Goal: Transaction & Acquisition: Purchase product/service

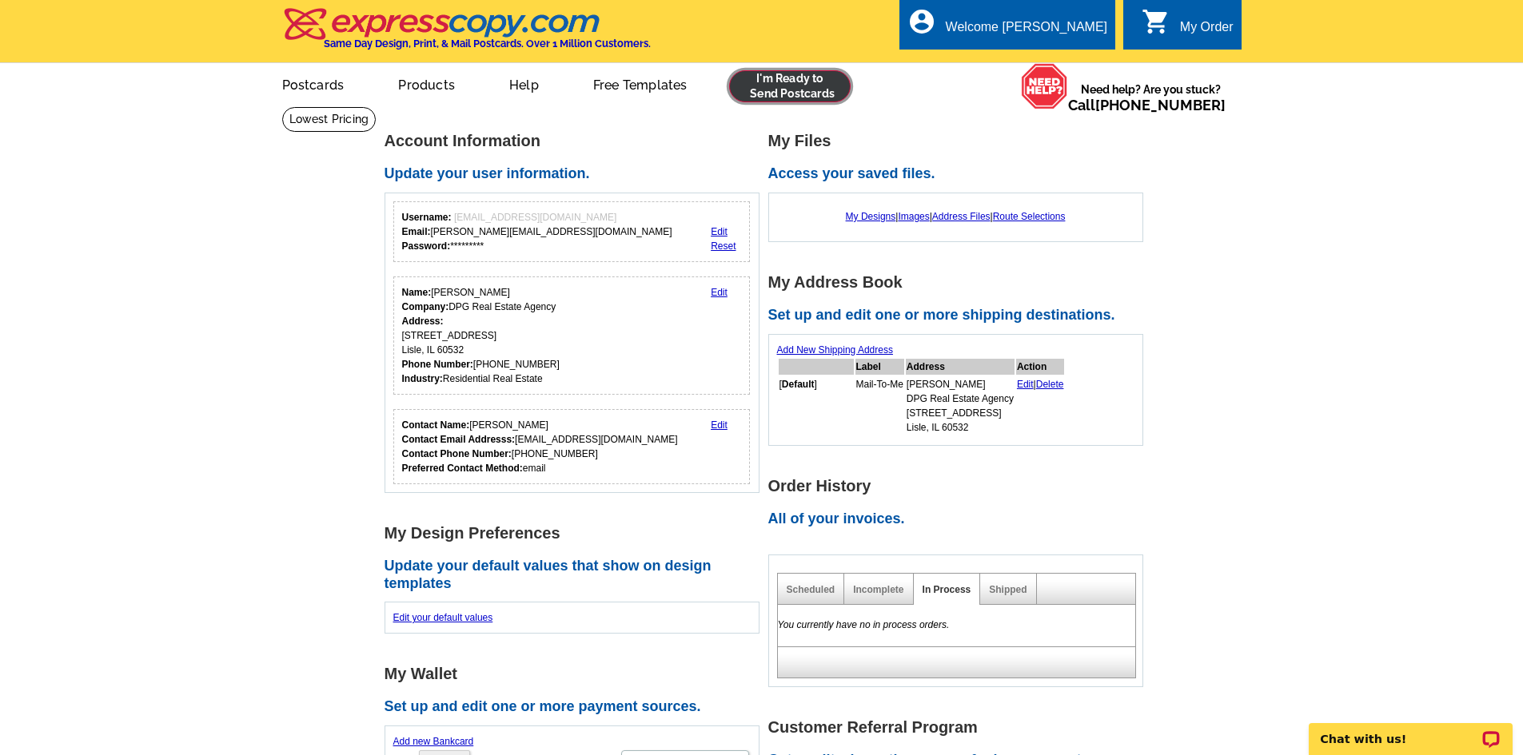
click at [798, 74] on link at bounding box center [790, 86] width 122 height 32
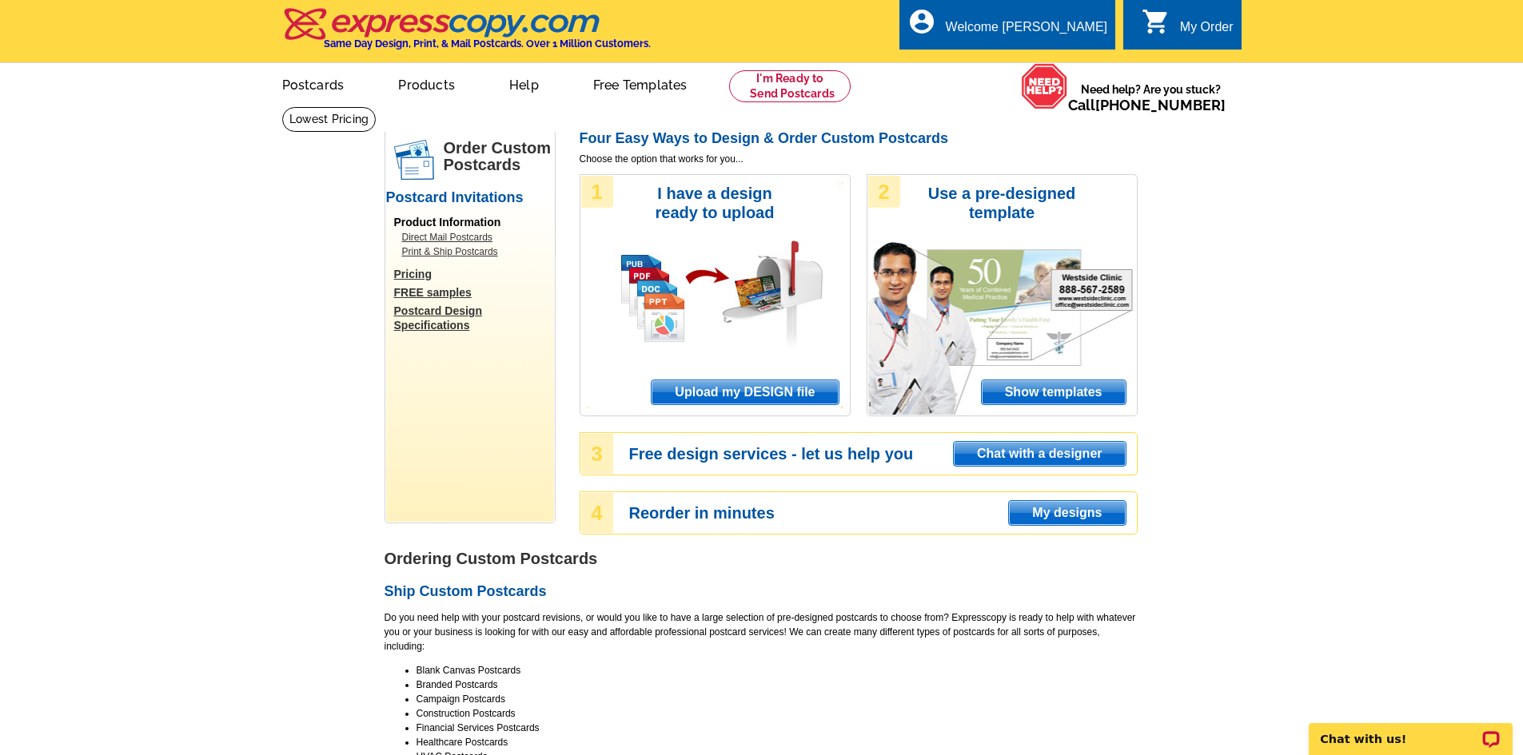
click at [733, 399] on span "Upload my DESIGN file" at bounding box center [745, 393] width 186 height 24
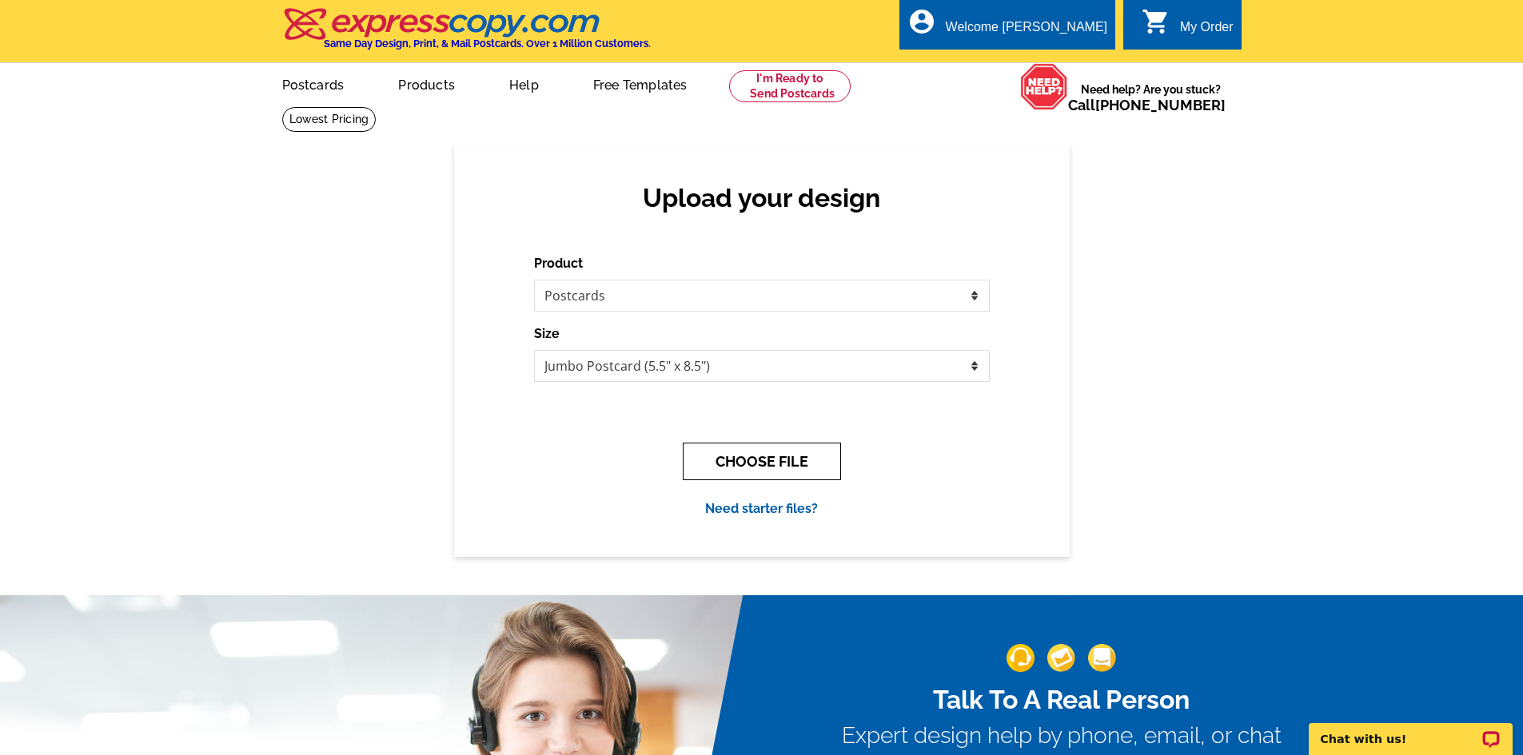
click at [731, 476] on button "CHOOSE FILE" at bounding box center [762, 462] width 158 height 38
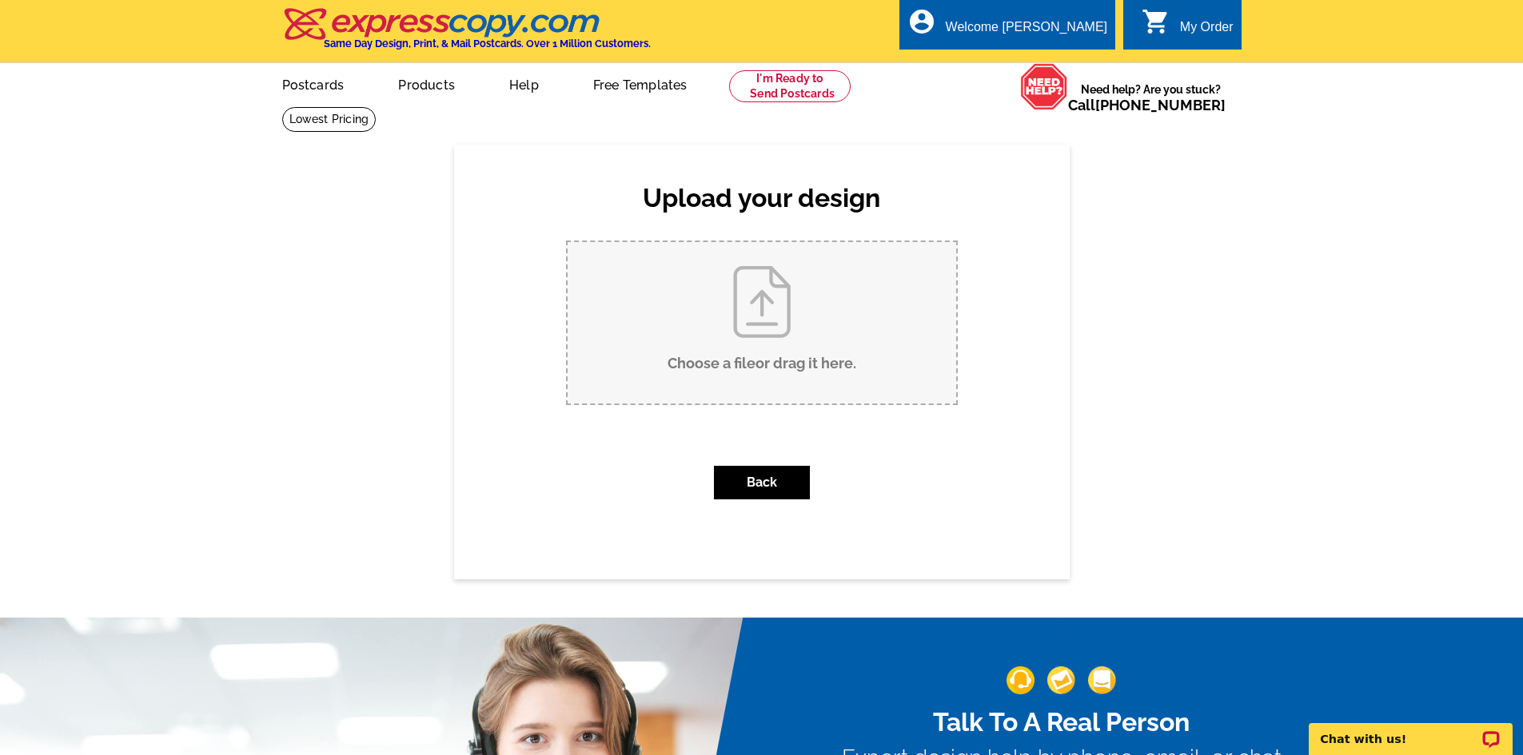
click at [761, 312] on input "Choose a file or drag it here ." at bounding box center [762, 322] width 389 height 161
type input "C:\fakepath\Waubansie Coming Soon Postcard (1).pdf"
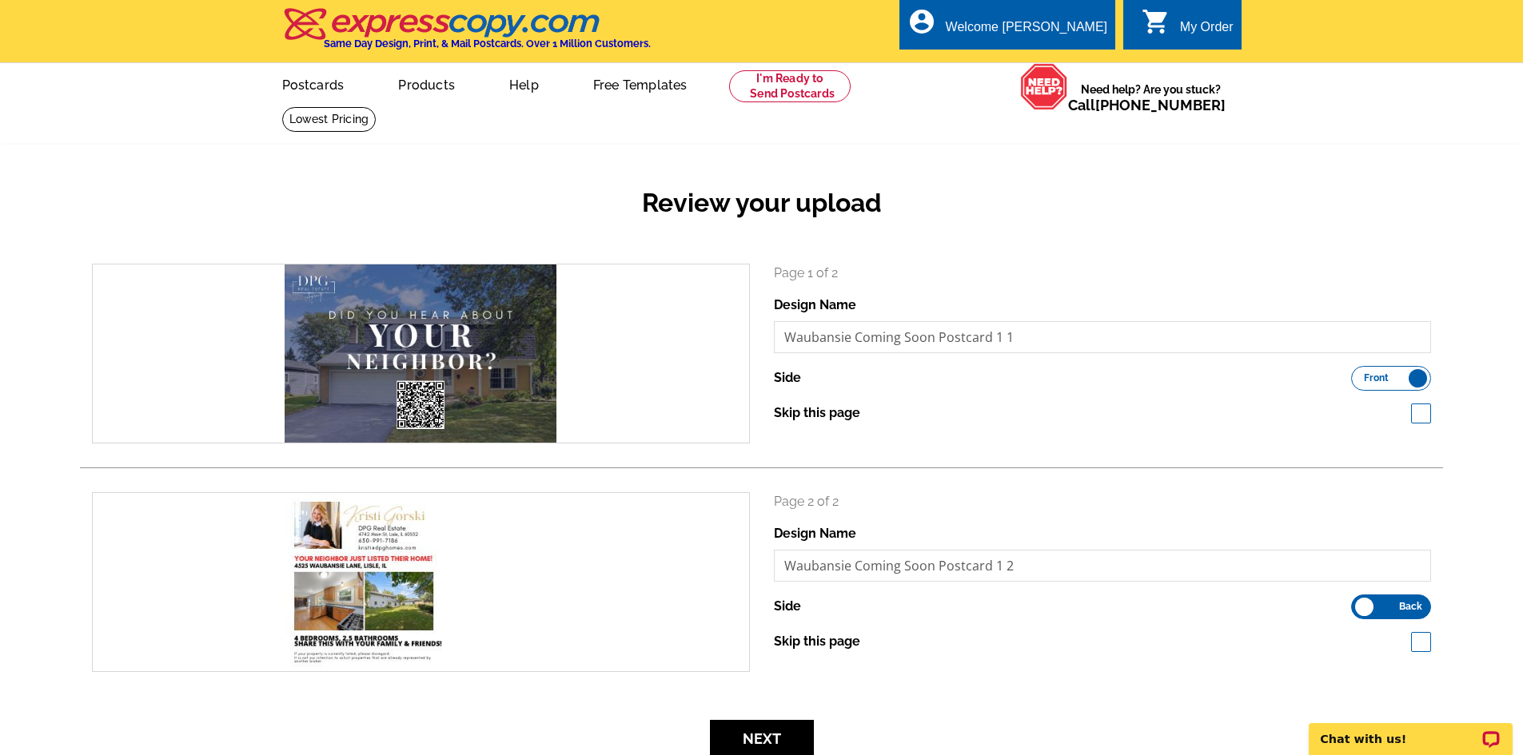
click at [335, 154] on div "Review your upload search Page 1 of 2 Design Name Waubansie Coming Soon Postcar…" at bounding box center [761, 463] width 1523 height 636
click at [489, 354] on div "search" at bounding box center [421, 354] width 656 height 178
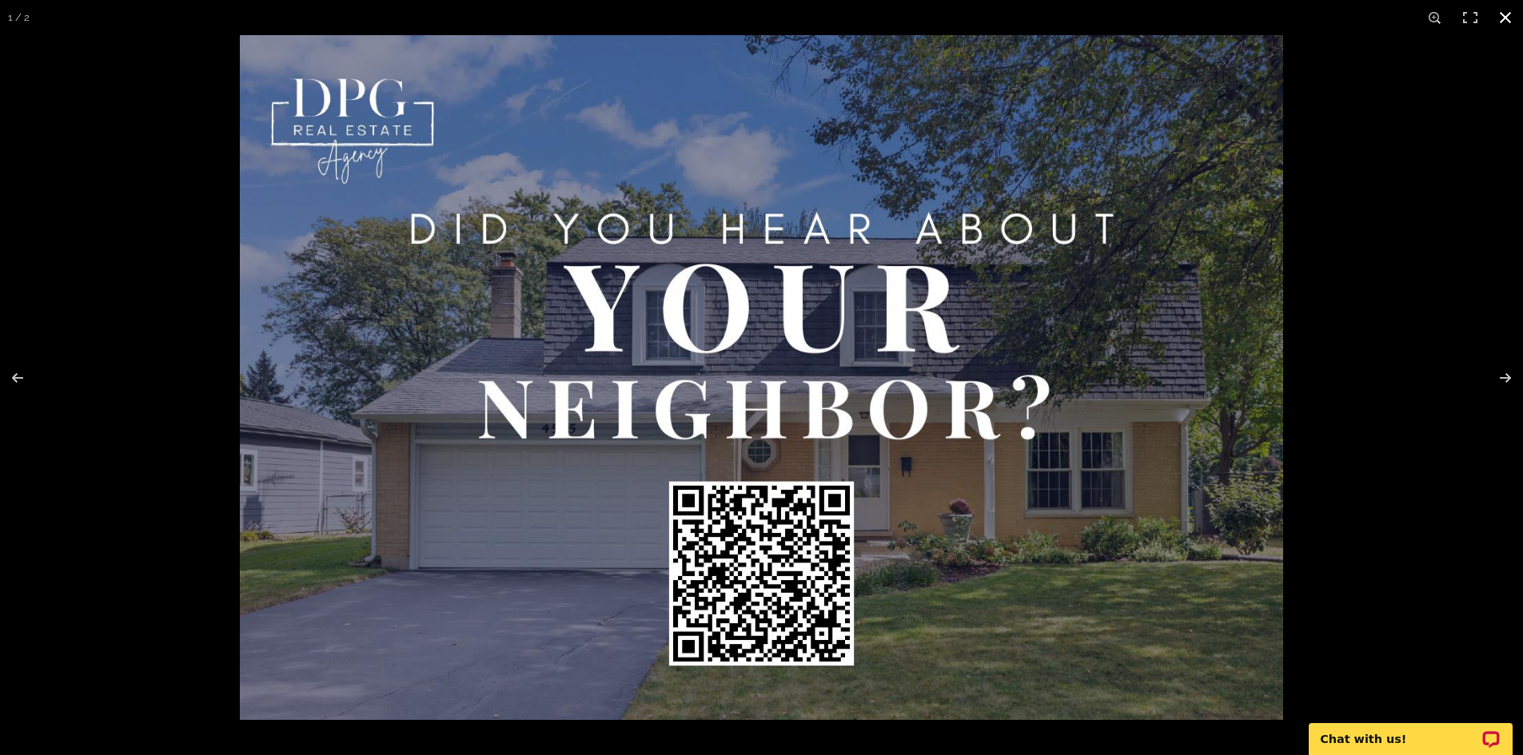
click at [194, 393] on div at bounding box center [761, 377] width 1523 height 755
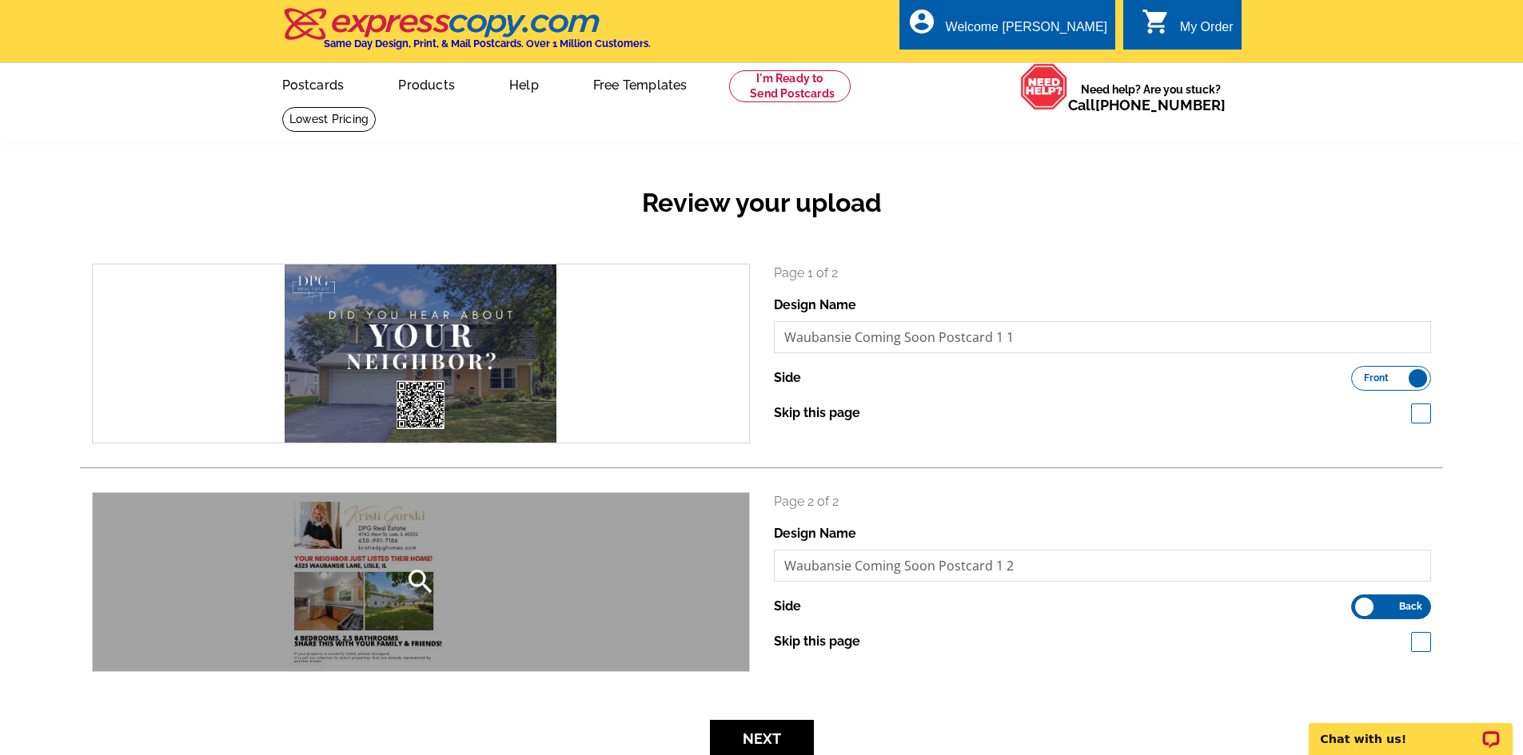
click at [373, 571] on div "search" at bounding box center [421, 582] width 656 height 178
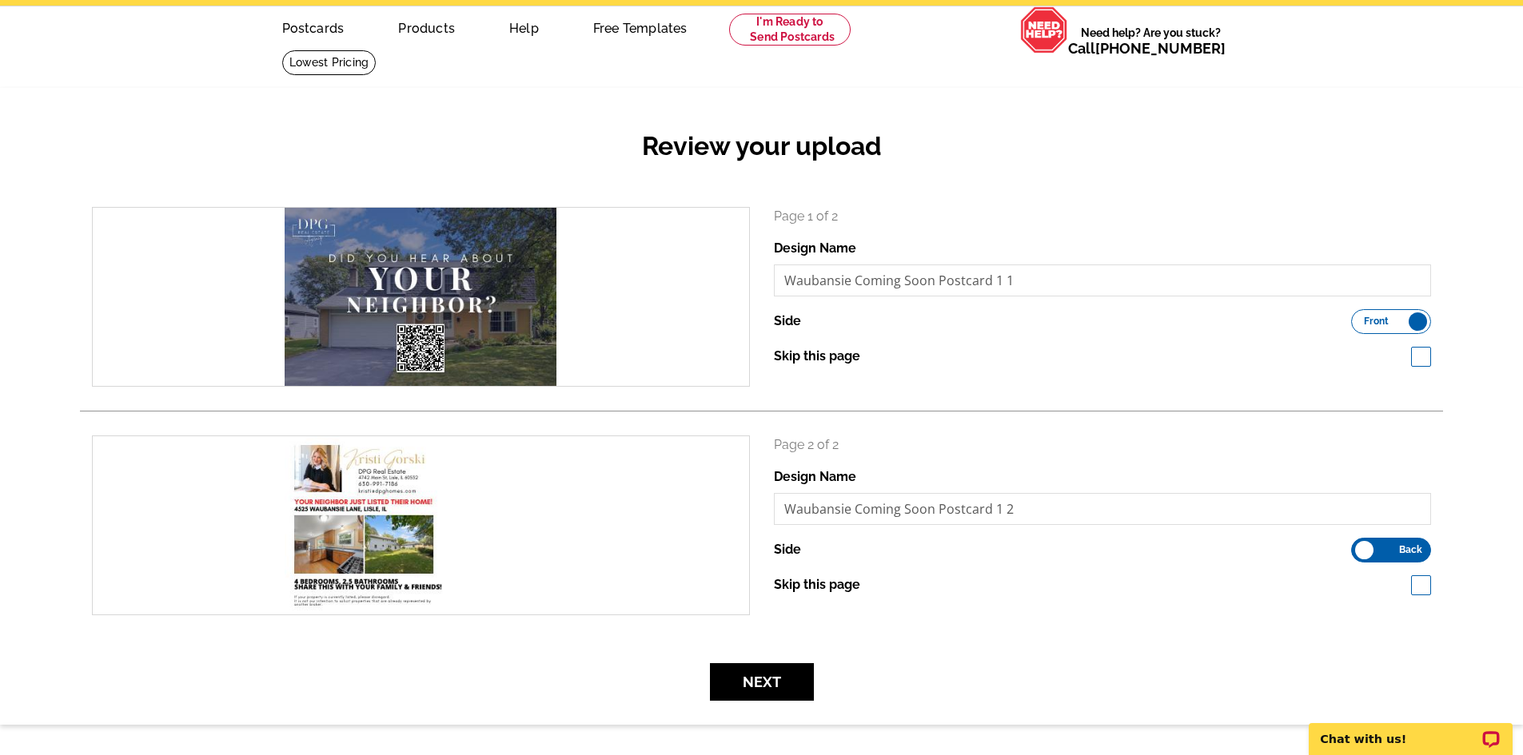
scroll to position [560, 0]
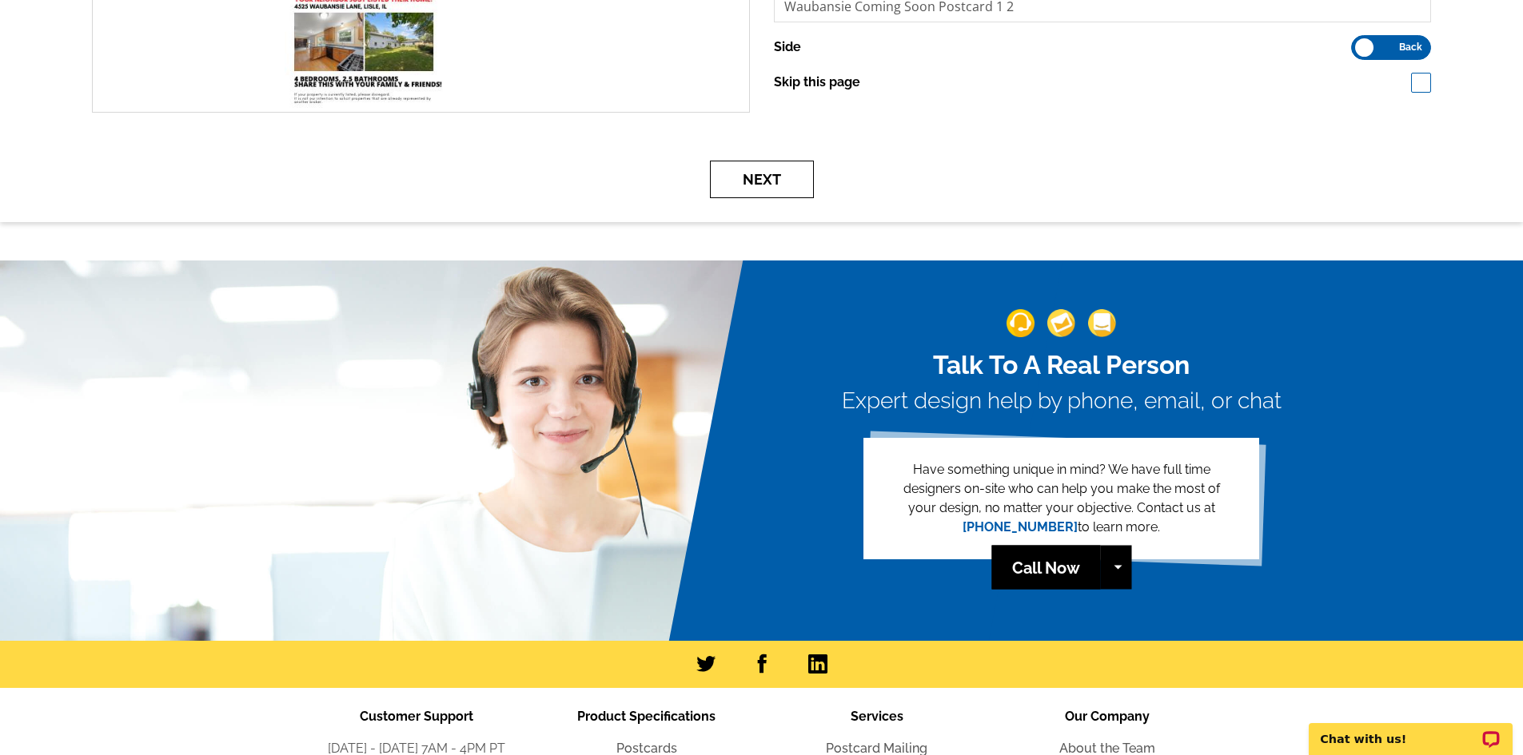
click at [763, 181] on button "Next" at bounding box center [762, 180] width 104 height 38
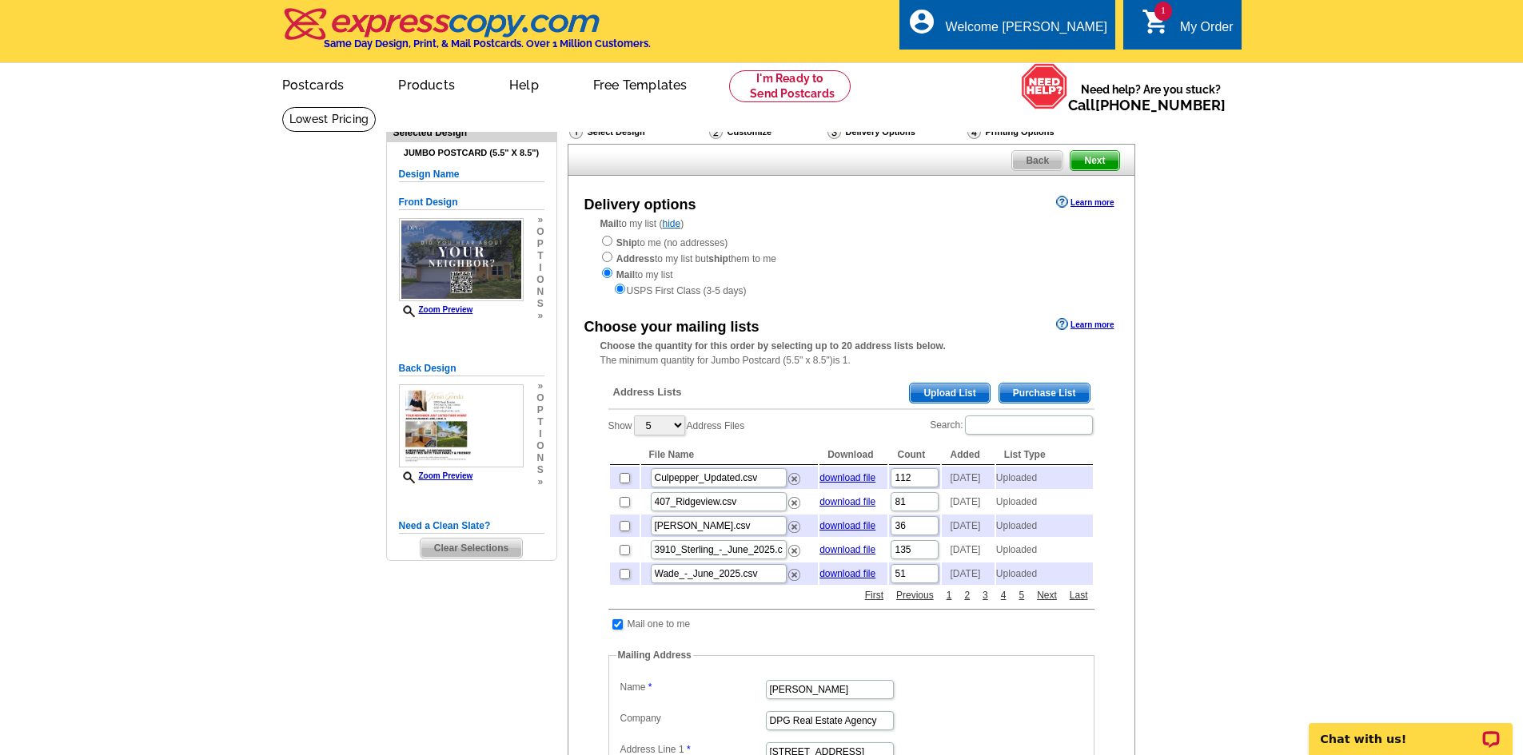
click at [927, 402] on span "Upload List" at bounding box center [949, 393] width 79 height 19
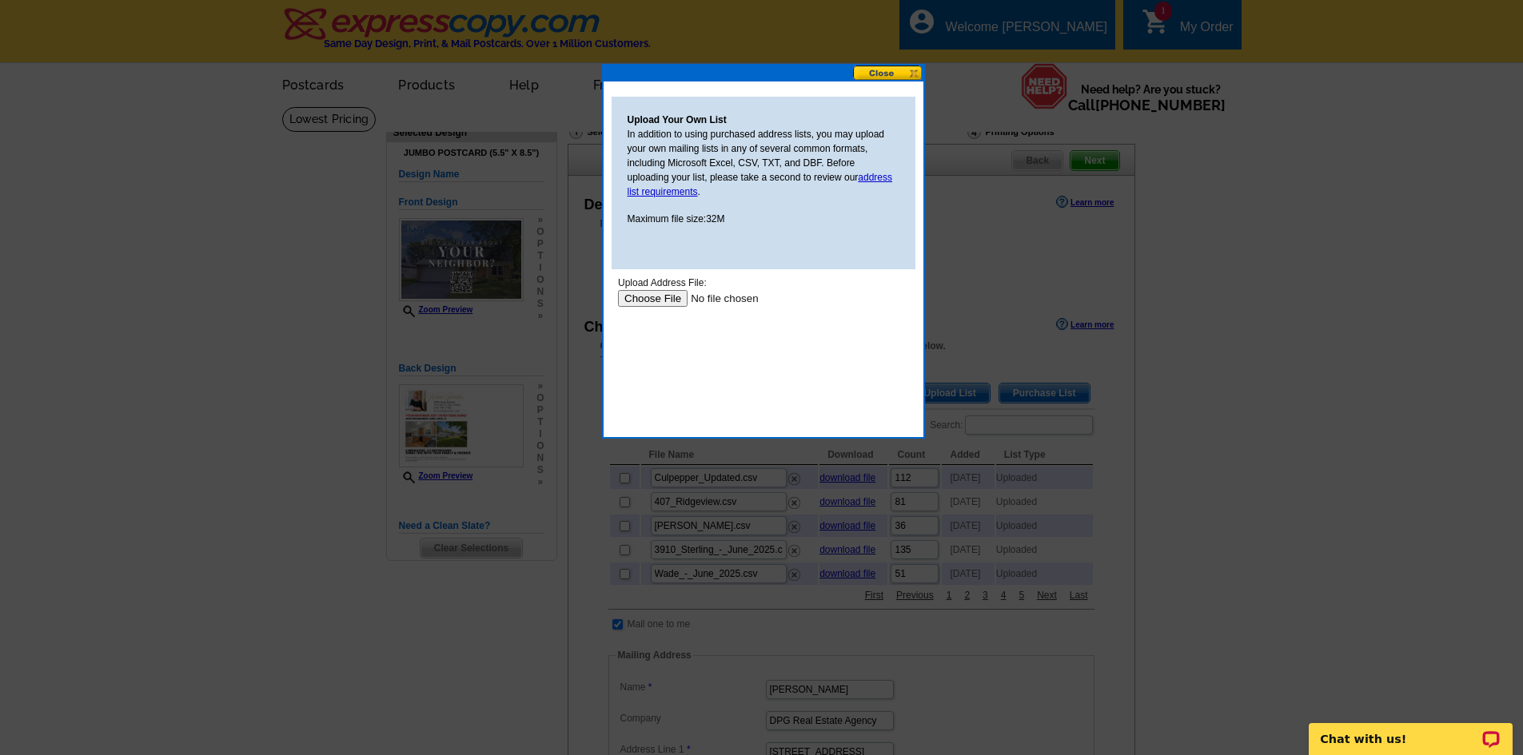
click at [664, 298] on input "file" at bounding box center [718, 298] width 202 height 17
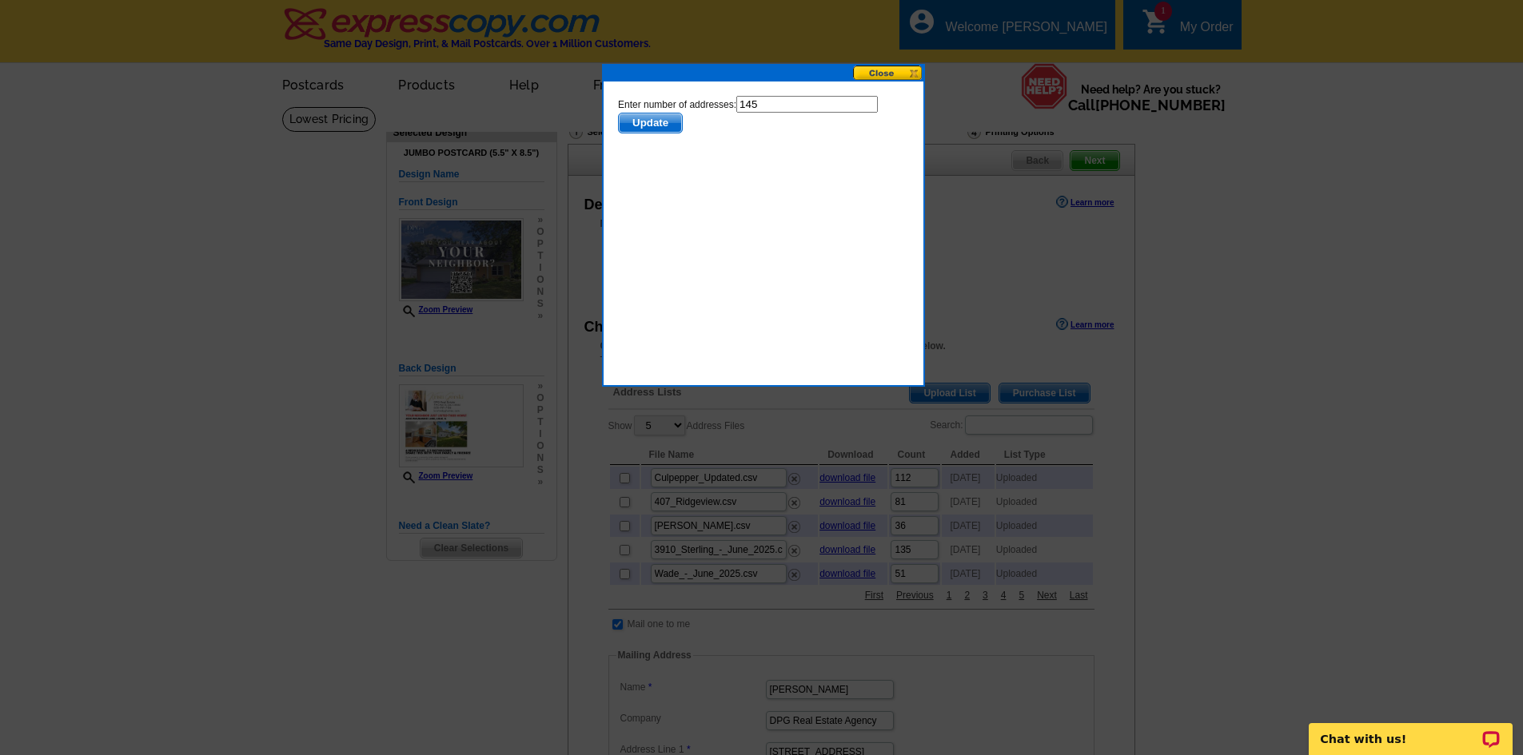
click at [640, 124] on span "Update" at bounding box center [649, 123] width 63 height 19
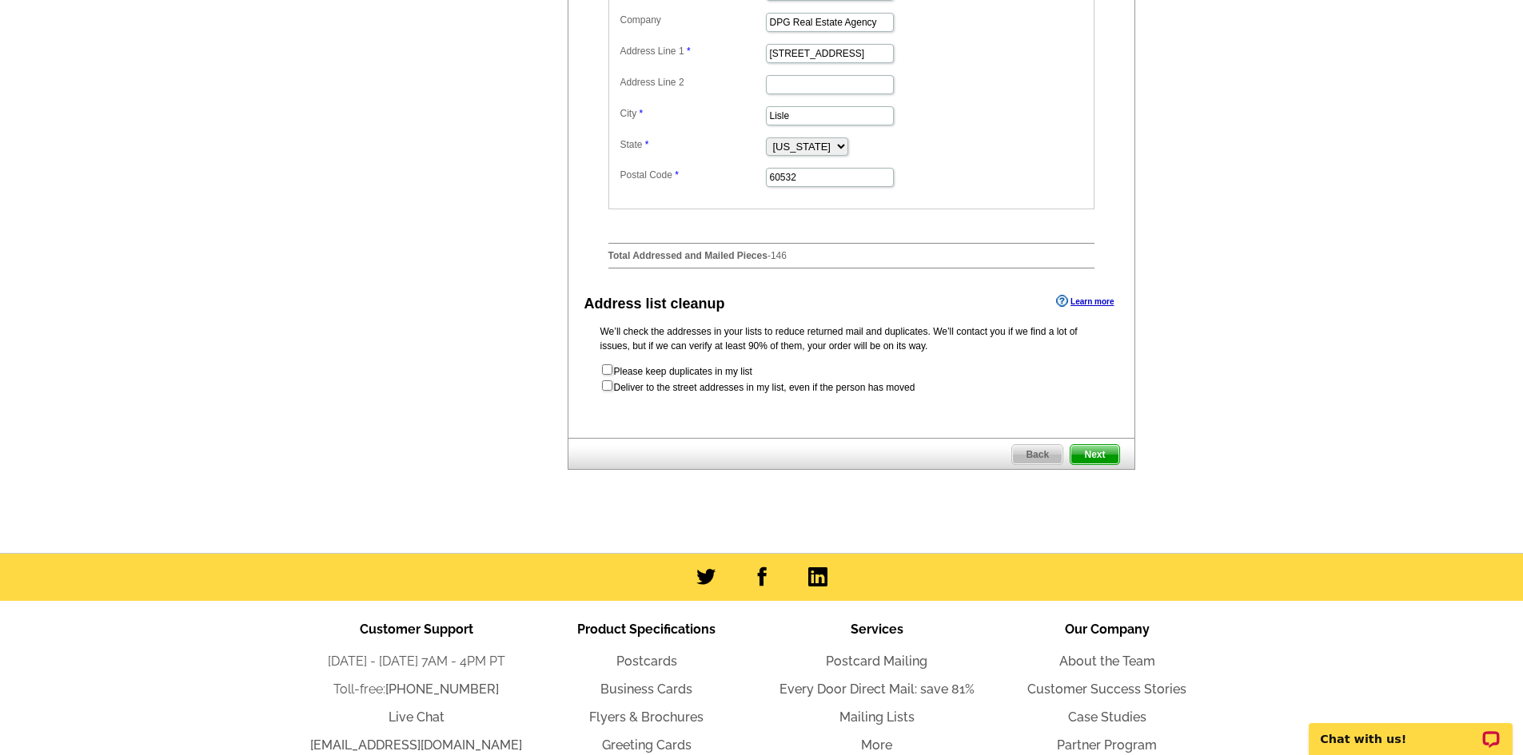
scroll to position [719, 0]
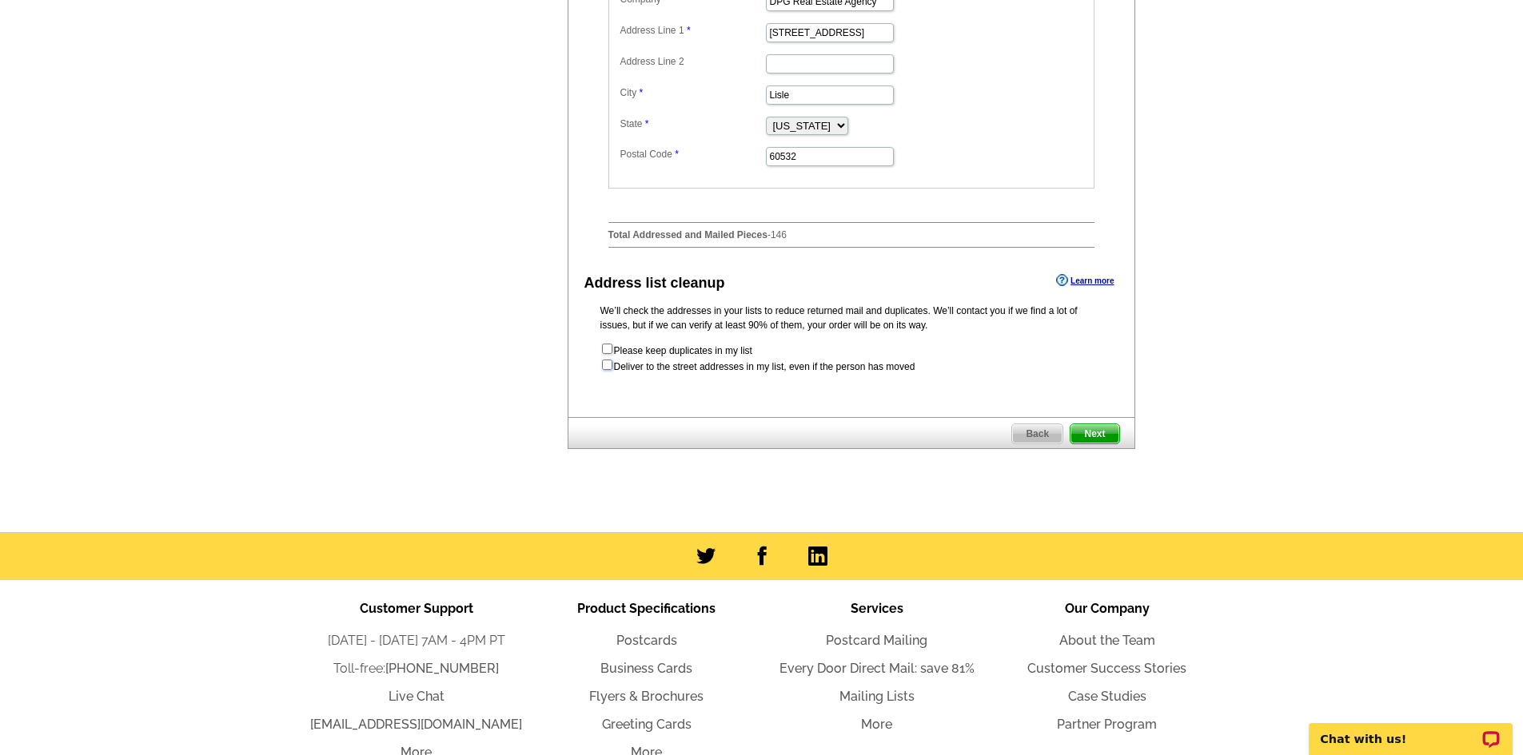
click at [605, 370] on input "checkbox" at bounding box center [607, 365] width 10 height 10
checkbox input "true"
radio input "true"
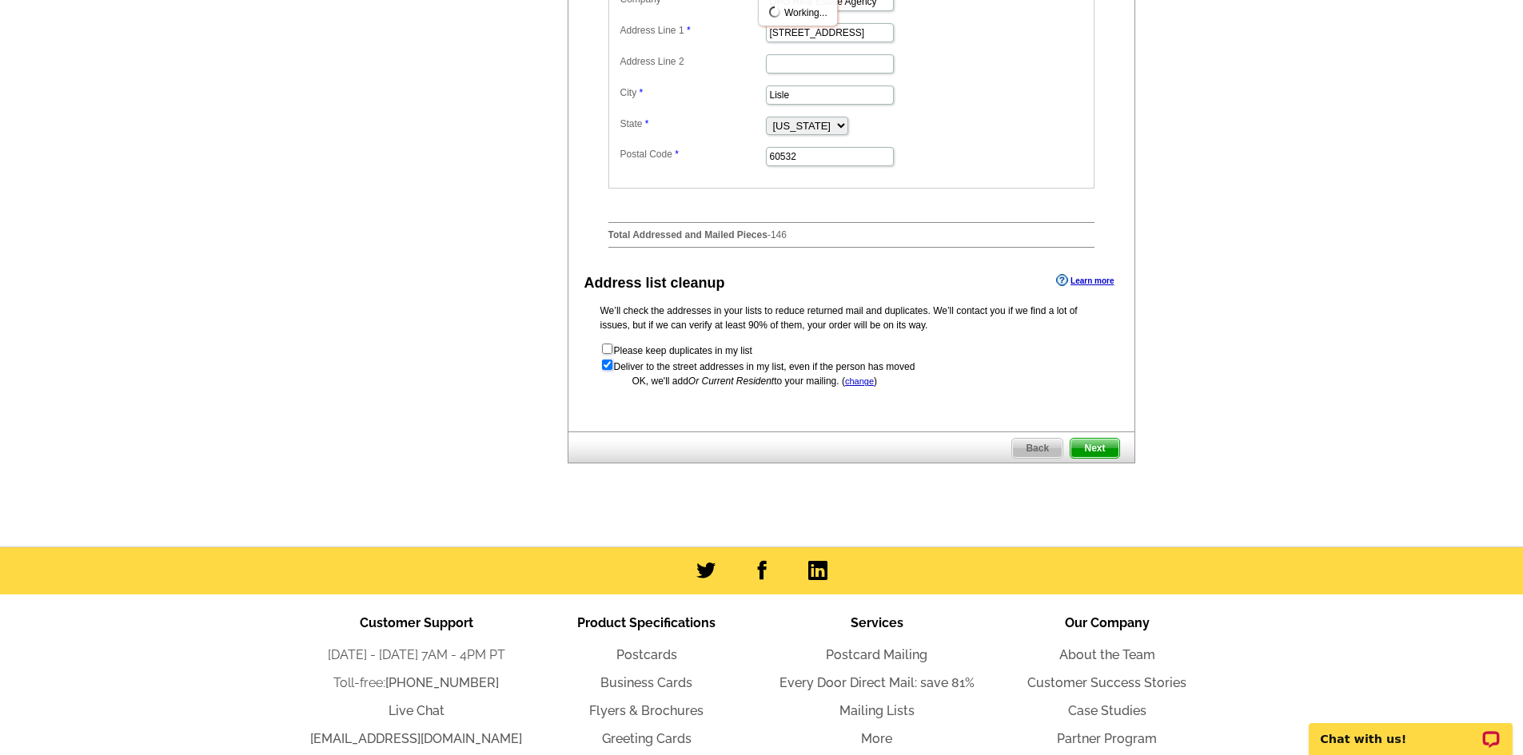
scroll to position [0, 0]
click at [1100, 458] on span "Next" at bounding box center [1094, 448] width 48 height 19
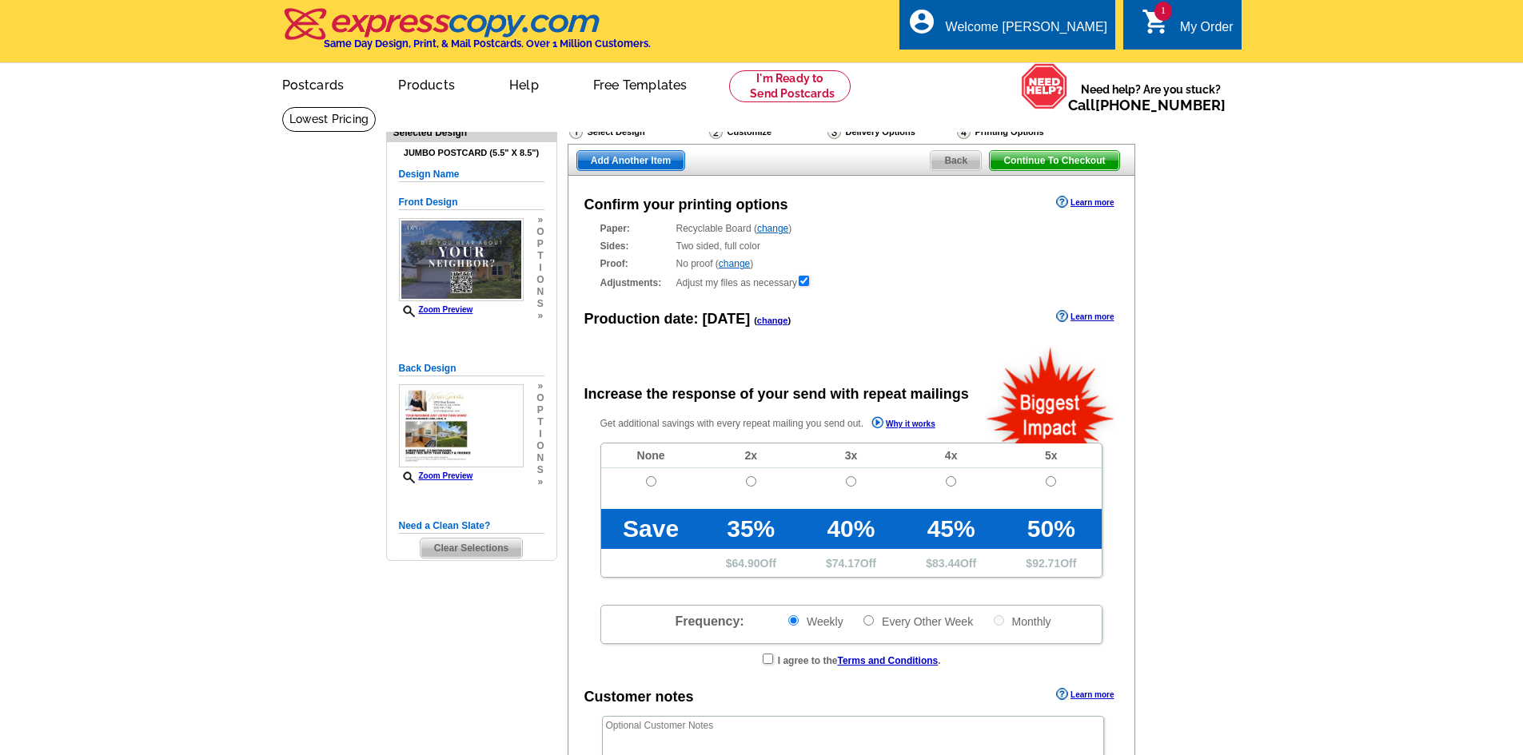
radio input "false"
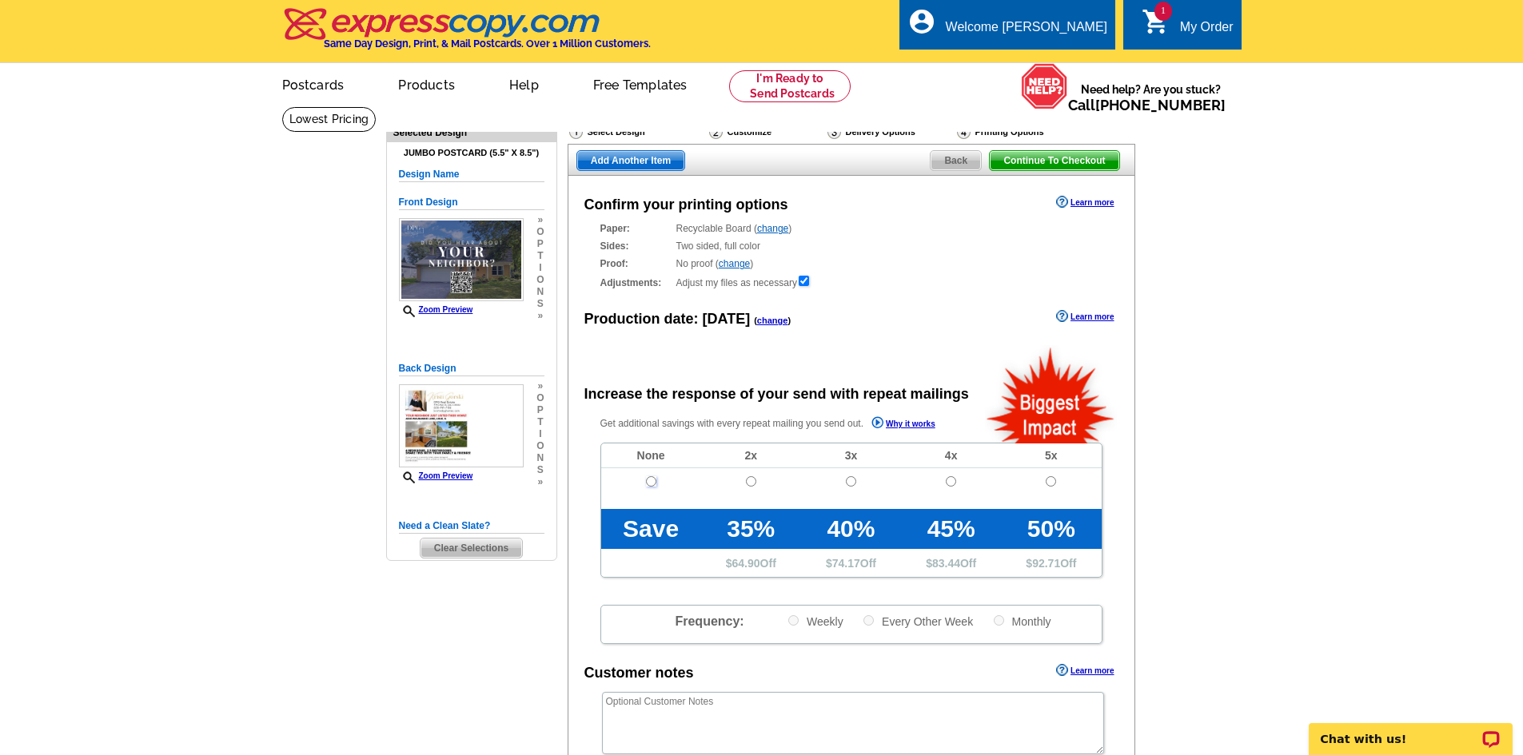
click at [650, 481] on input "radio" at bounding box center [651, 481] width 10 height 10
radio input "true"
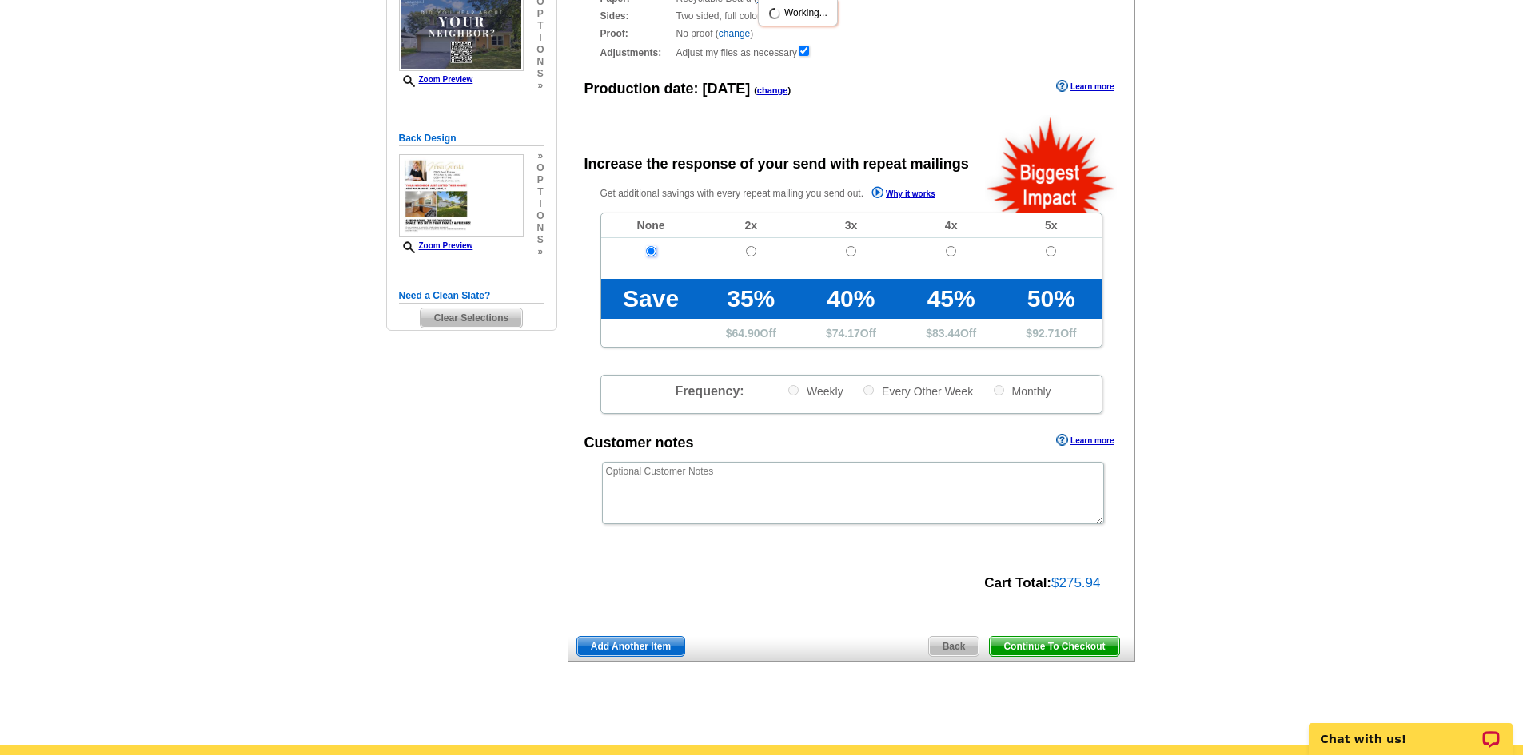
scroll to position [240, 0]
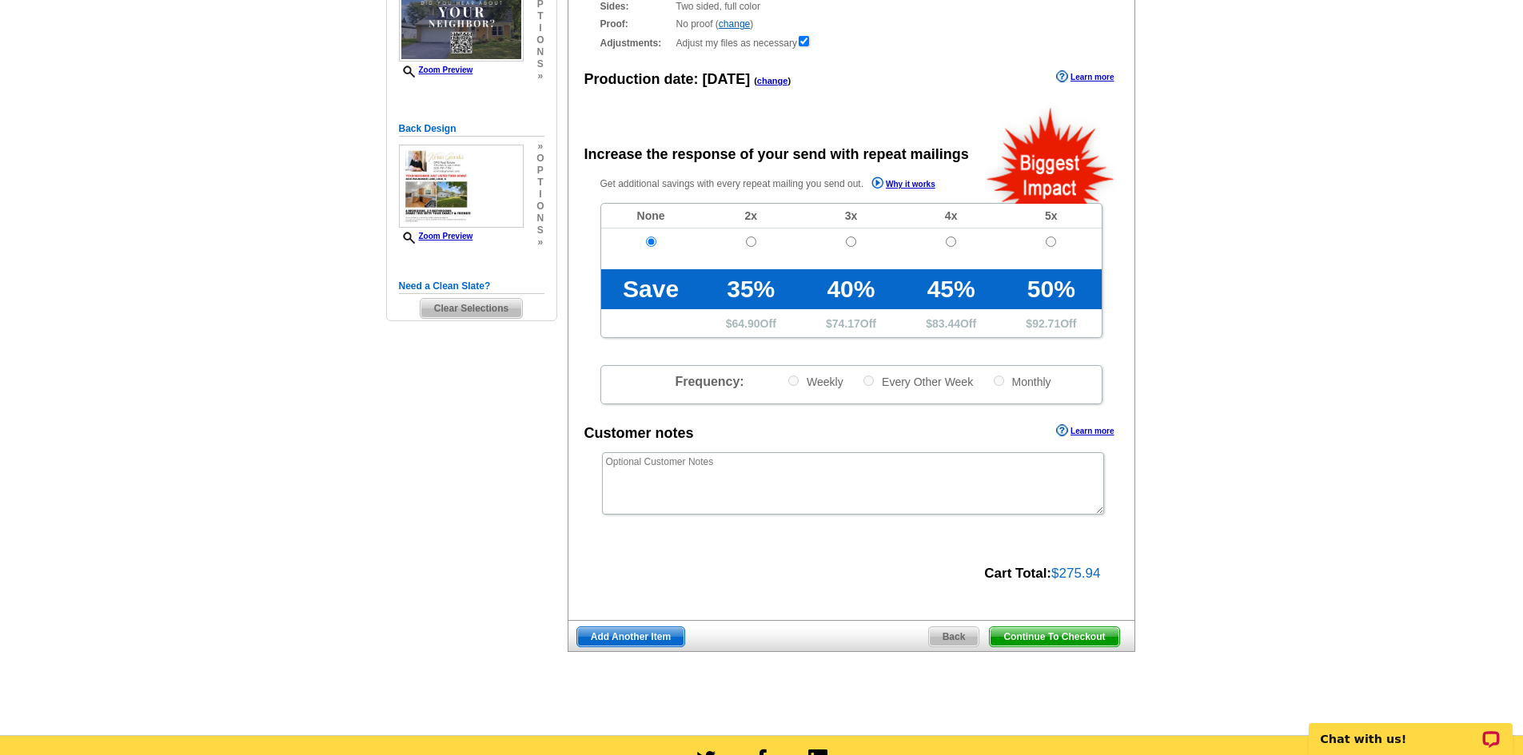
click at [1091, 637] on span "Continue To Checkout" at bounding box center [1054, 637] width 129 height 19
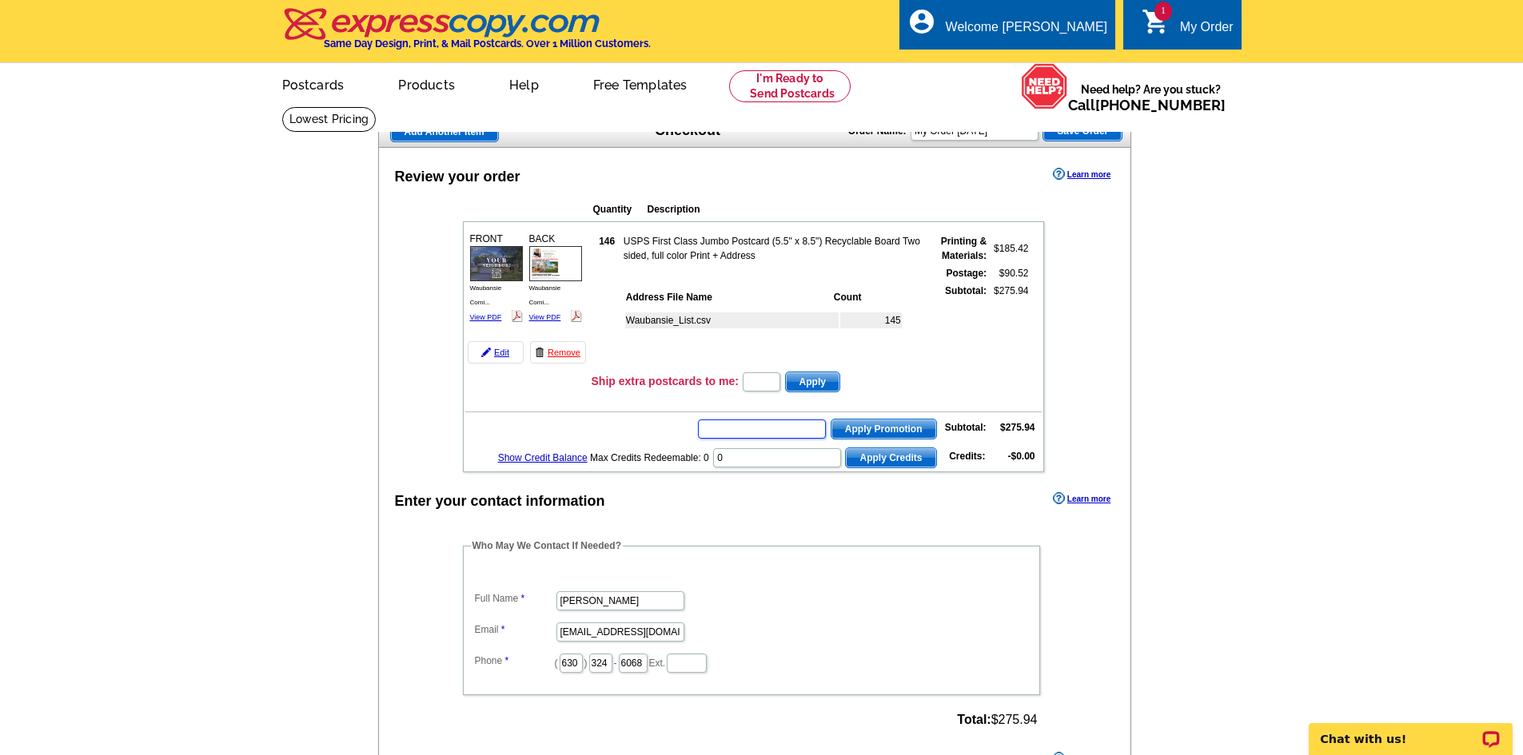
click at [743, 432] on input "text" at bounding box center [762, 429] width 128 height 19
type input "c"
type input "a"
type input "Grow"
drag, startPoint x: 743, startPoint y: 432, endPoint x: 631, endPoint y: 401, distance: 116.2
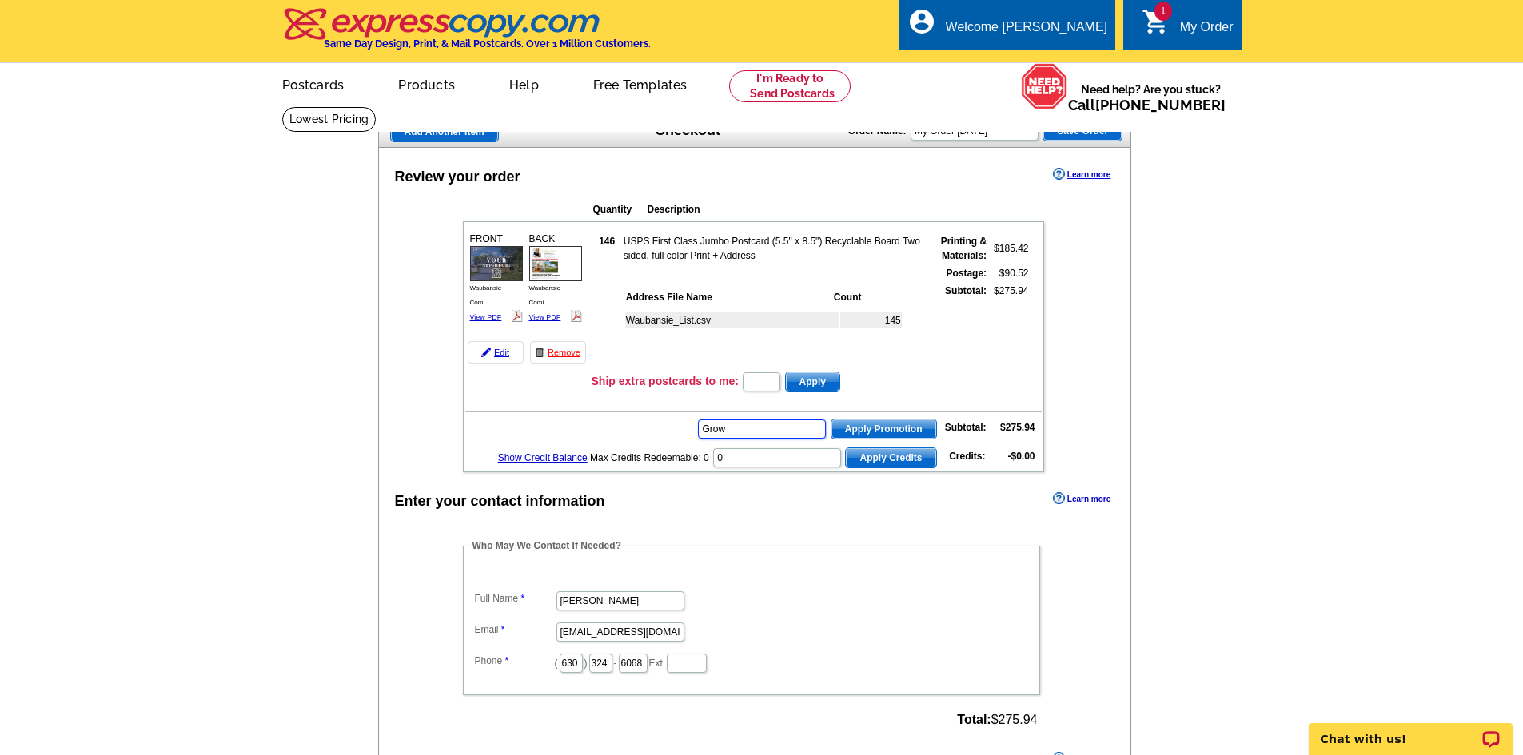
click at [658, 409] on tbody "FRONT Waubansie Comi... View PDF 146" at bounding box center [753, 347] width 576 height 246
click at [213, 389] on main "Add Another Item Checkout Order Name: My Order 2025-10-03 Save Order Review you…" at bounding box center [761, 623] width 1523 height 1035
click at [124, 363] on main "Add Another Item Checkout Order Name: My Order 2025-10-03 Save Order Review you…" at bounding box center [761, 623] width 1523 height 1035
click at [741, 428] on input "text" at bounding box center [762, 429] width 128 height 19
type input "grow0825"
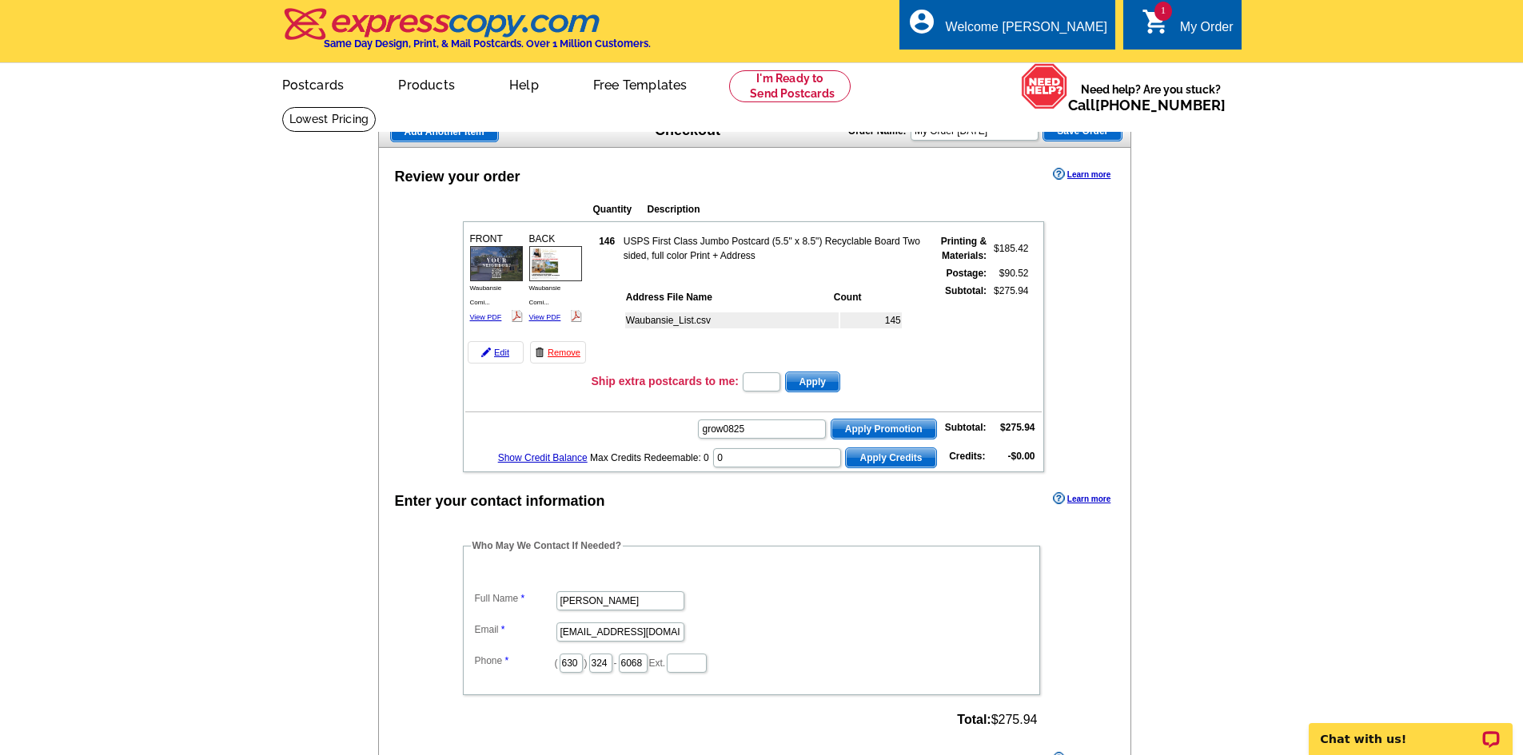
click at [889, 420] on button "Apply Promotion" at bounding box center [884, 429] width 106 height 21
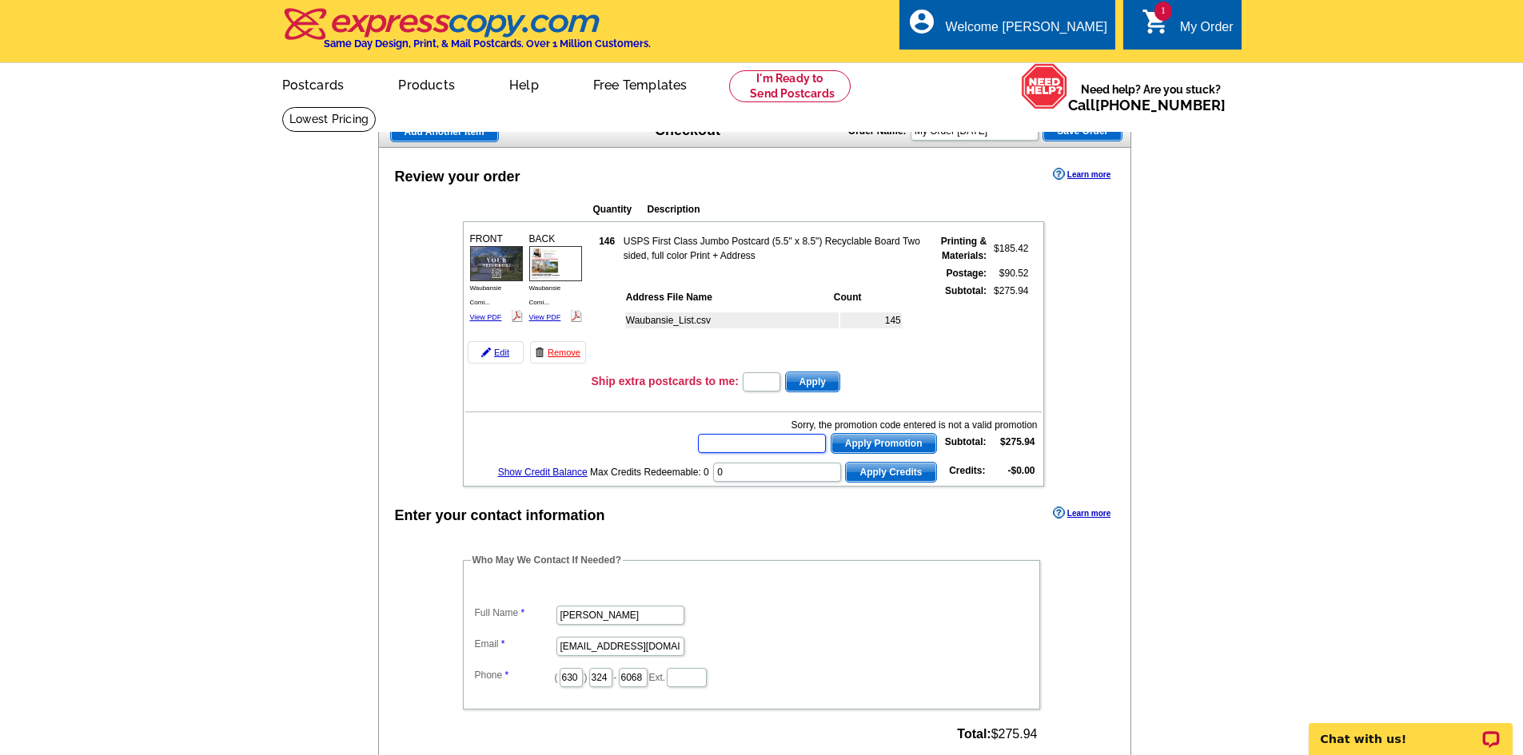
click at [755, 449] on input "text" at bounding box center [762, 443] width 128 height 19
type input "chat20"
click at [858, 441] on span "Apply Promotion" at bounding box center [883, 443] width 105 height 19
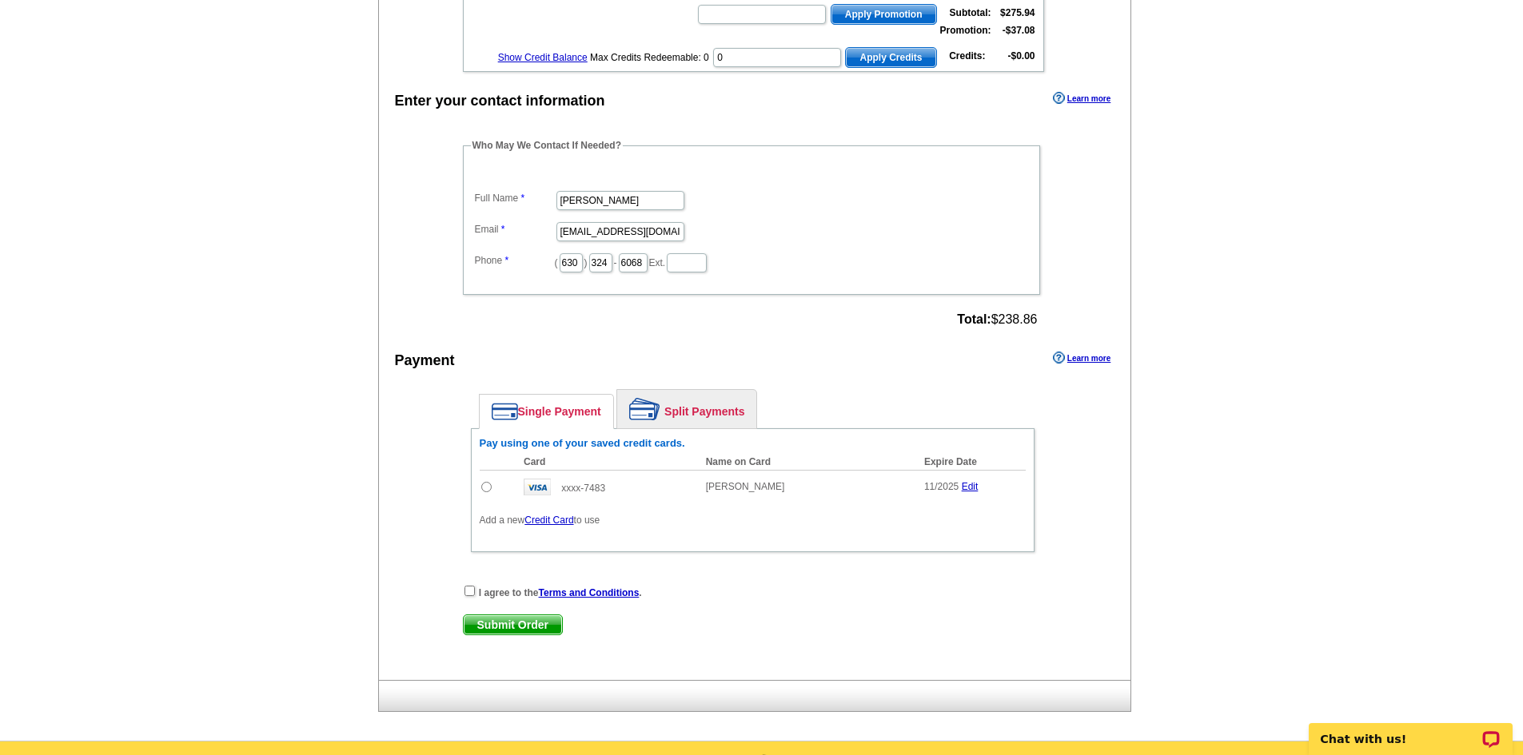
scroll to position [480, 0]
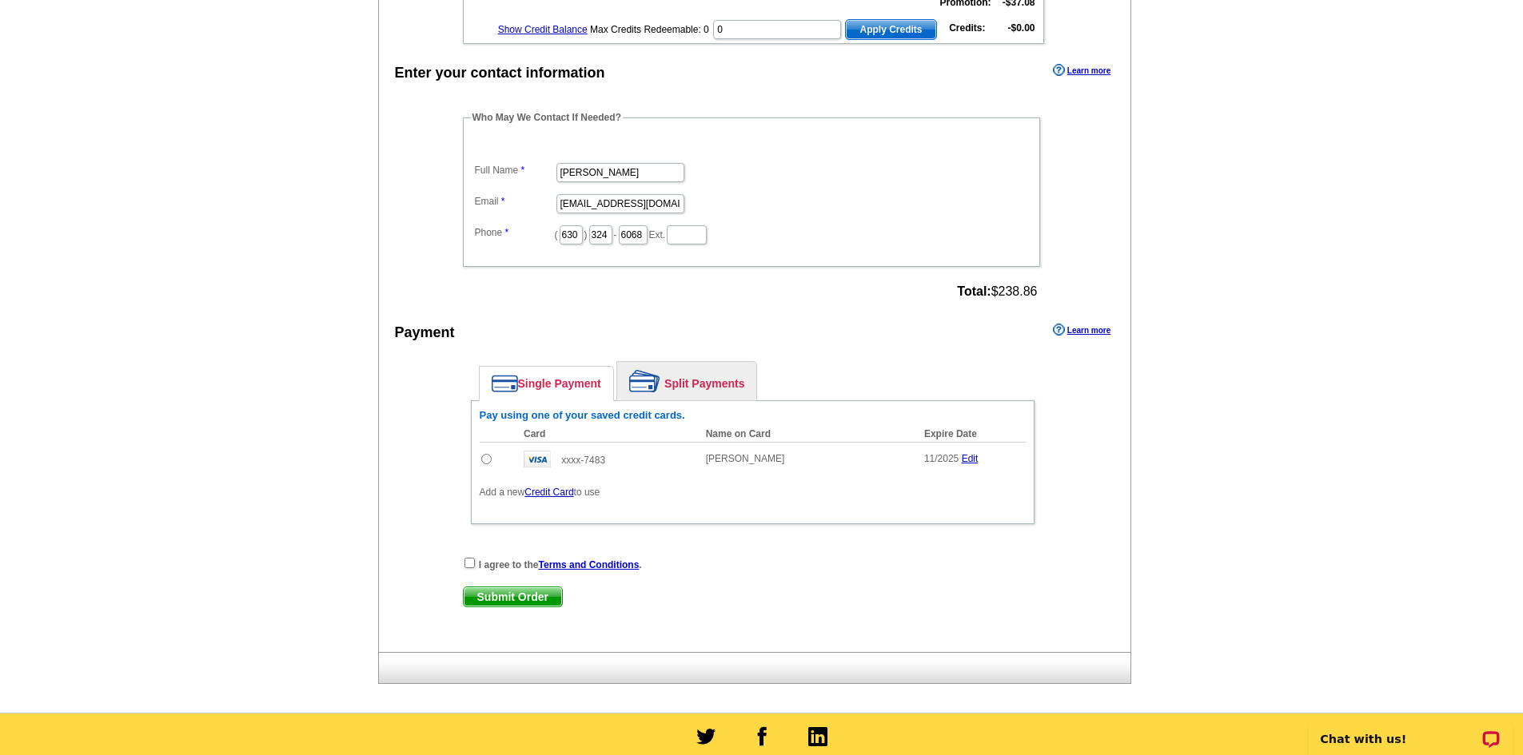
click at [168, 366] on main "Add Another Item Checkout Order Name: My Order 2025-10-03 Save Order Review you…" at bounding box center [761, 170] width 1523 height 1086
click at [474, 565] on input "checkbox" at bounding box center [469, 563] width 10 height 10
checkbox input "true"
click at [488, 461] on input "radio" at bounding box center [486, 459] width 10 height 10
radio input "true"
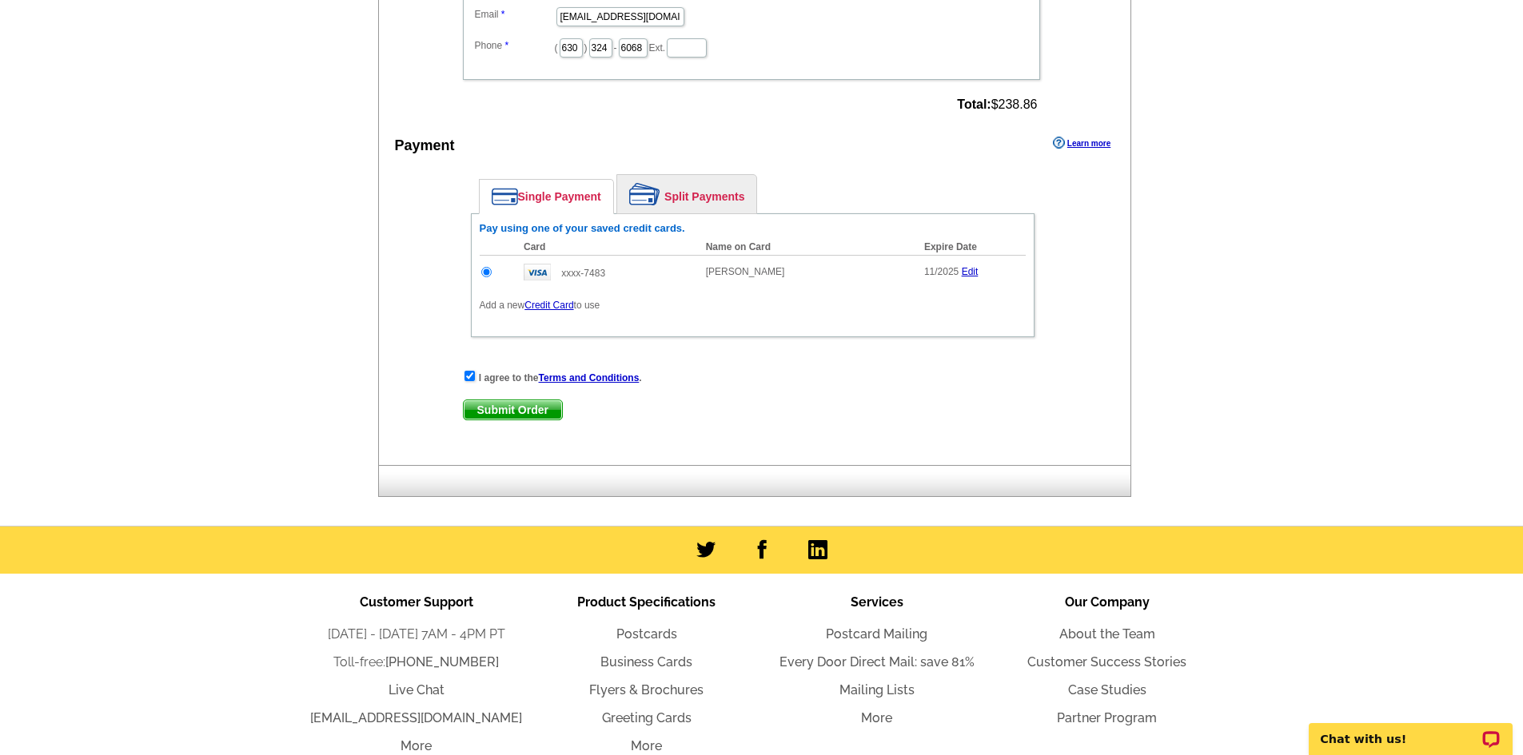
scroll to position [780, 0]
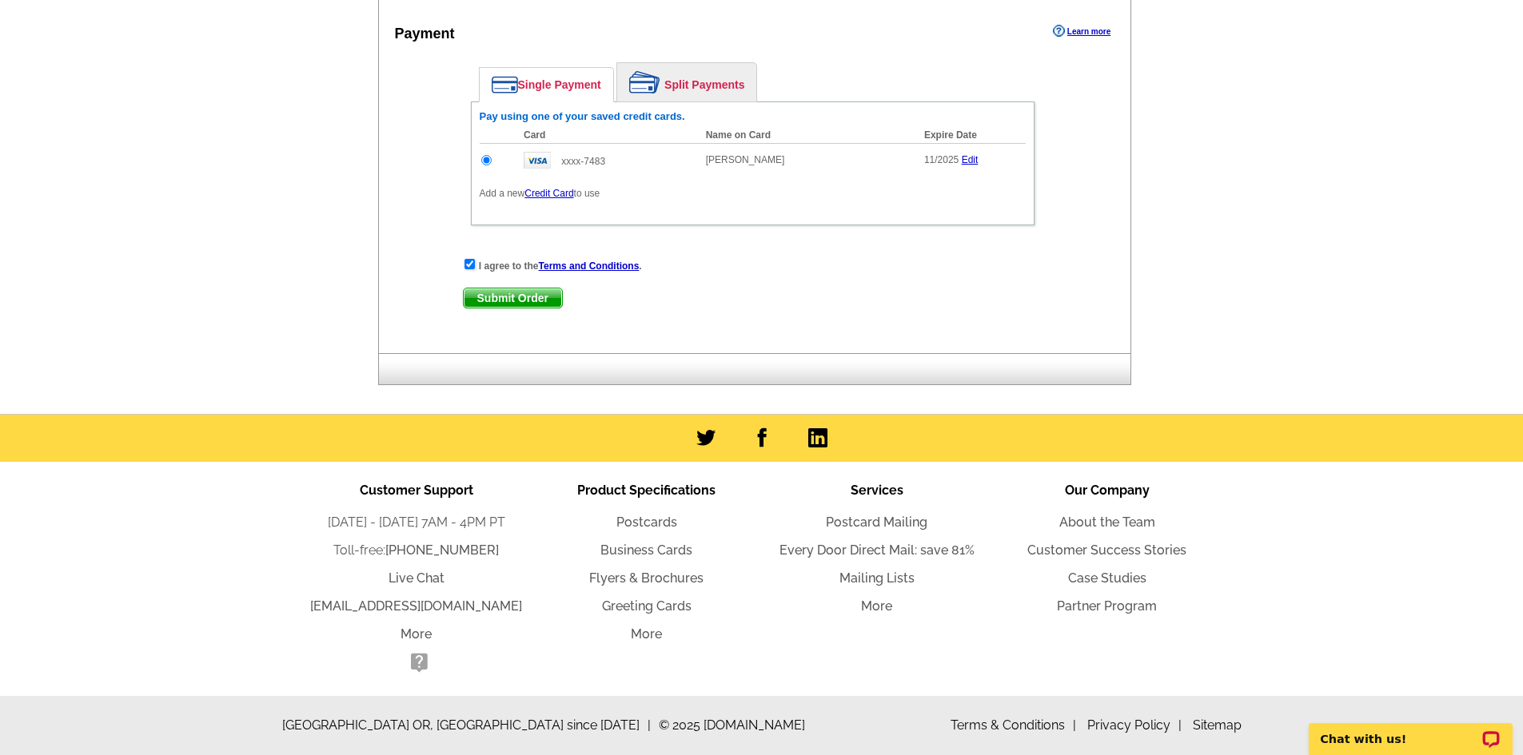
click at [526, 296] on span "Submit Order" at bounding box center [513, 298] width 98 height 19
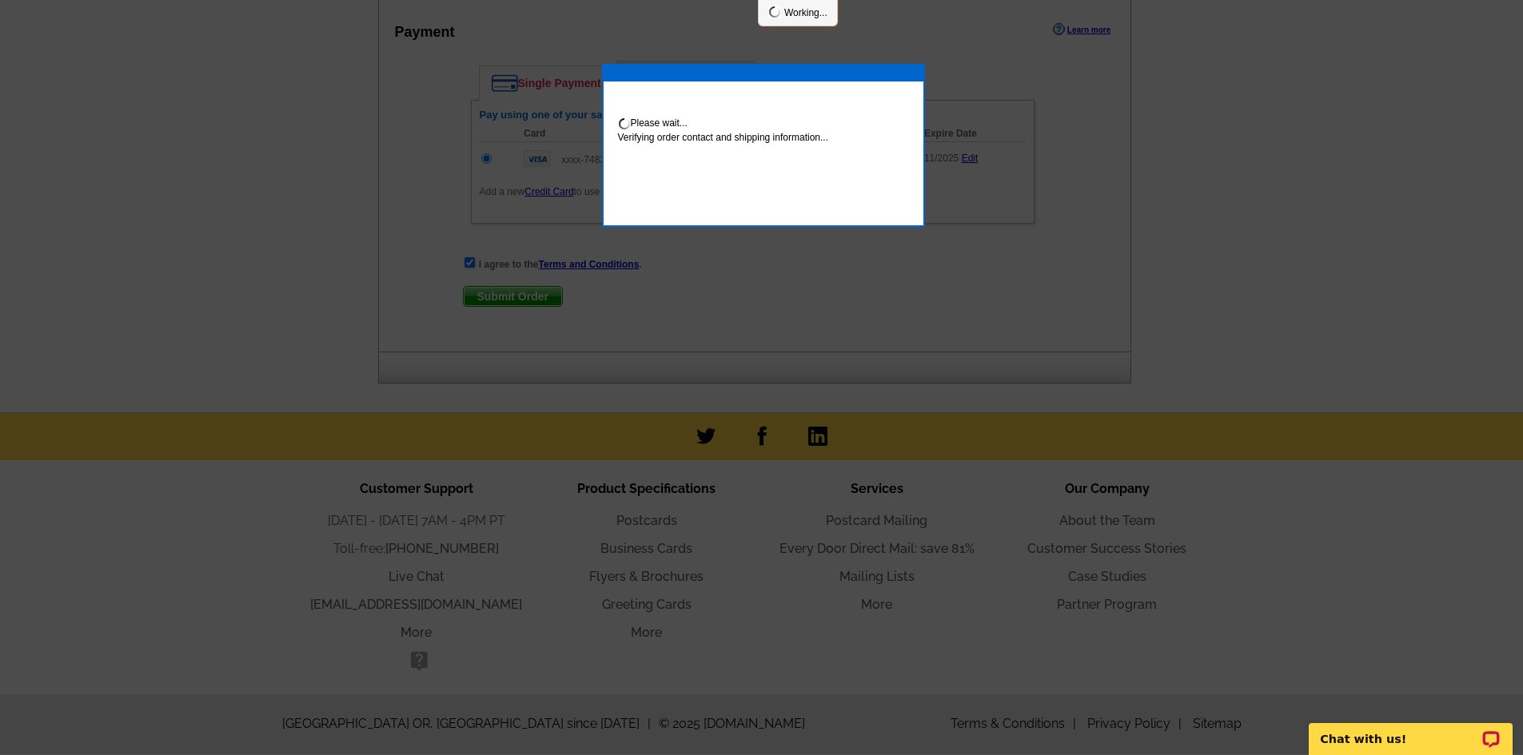
scroll to position [861, 0]
